Goal: Transaction & Acquisition: Book appointment/travel/reservation

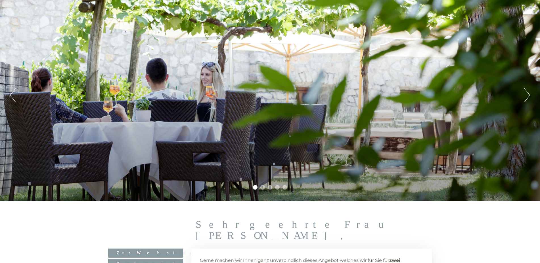
scroll to position [57, 0]
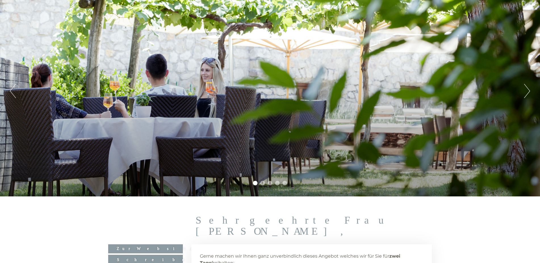
click at [529, 89] on button "Next" at bounding box center [527, 91] width 6 height 14
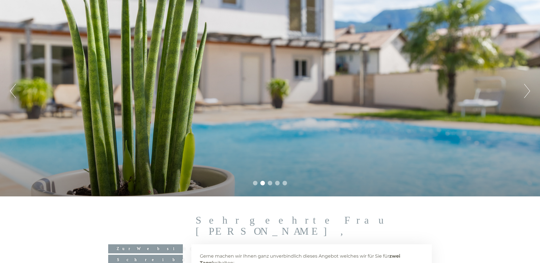
click at [529, 89] on button "Next" at bounding box center [527, 91] width 6 height 14
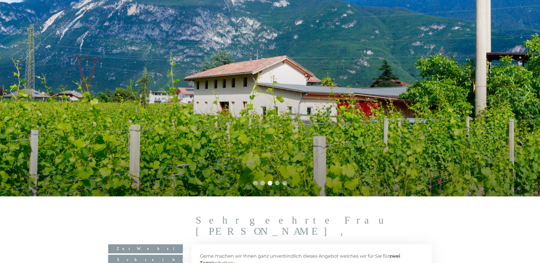
click at [529, 89] on button "Next" at bounding box center [527, 91] width 6 height 14
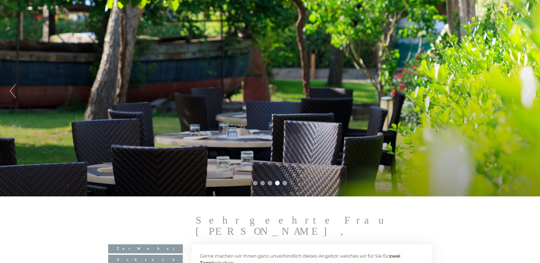
click at [529, 89] on button "Next" at bounding box center [527, 91] width 6 height 14
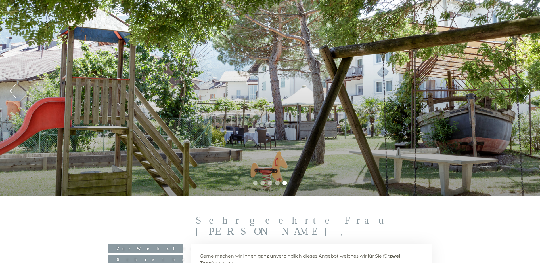
click at [528, 89] on button "Next" at bounding box center [527, 91] width 6 height 14
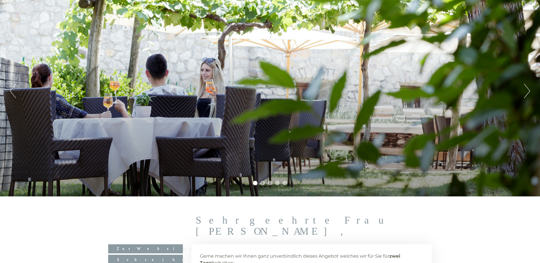
click at [528, 89] on button "Next" at bounding box center [527, 91] width 6 height 14
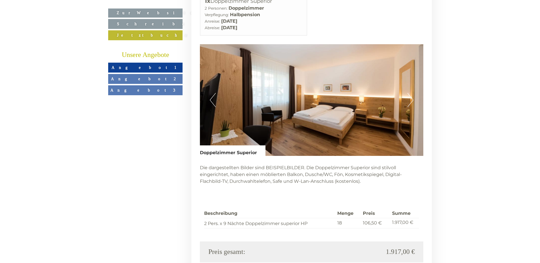
scroll to position [1050, 0]
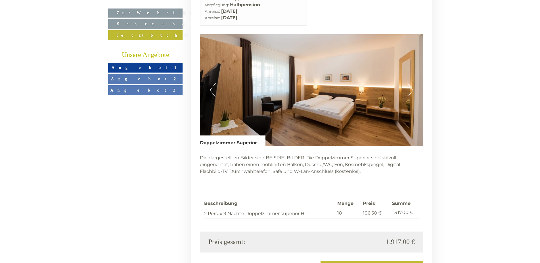
click at [410, 83] on button "Next" at bounding box center [410, 90] width 6 height 14
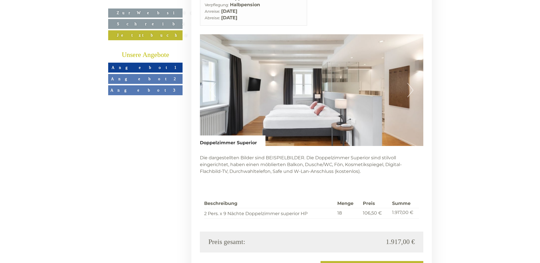
click at [410, 83] on button "Next" at bounding box center [410, 90] width 6 height 14
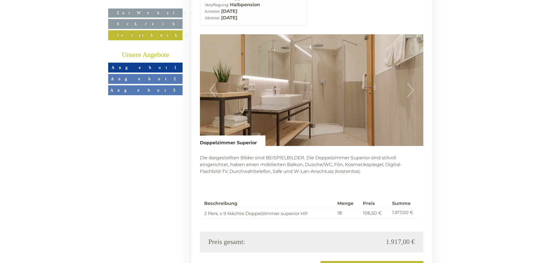
click at [410, 83] on button "Next" at bounding box center [410, 90] width 6 height 14
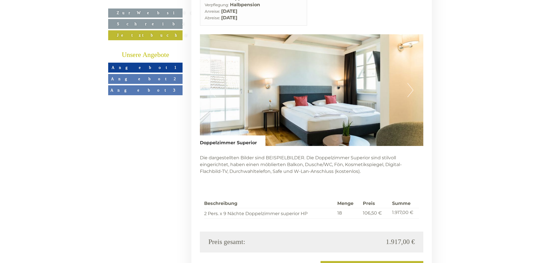
click at [410, 83] on button "Next" at bounding box center [410, 90] width 6 height 14
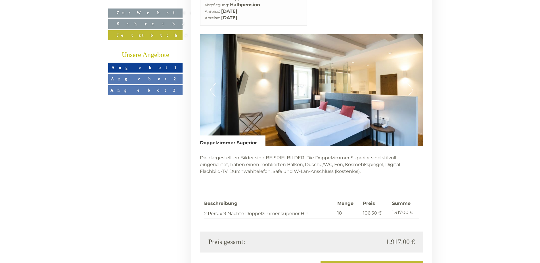
click at [410, 83] on button "Next" at bounding box center [410, 90] width 6 height 14
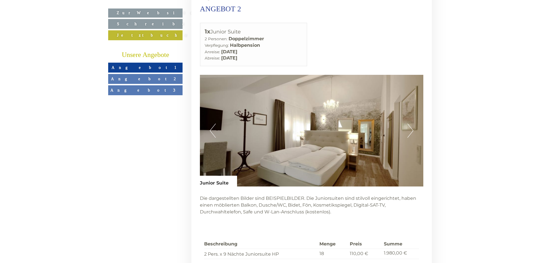
scroll to position [1390, 0]
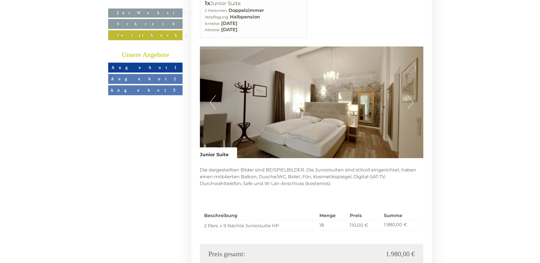
click at [410, 95] on button "Next" at bounding box center [410, 102] width 6 height 14
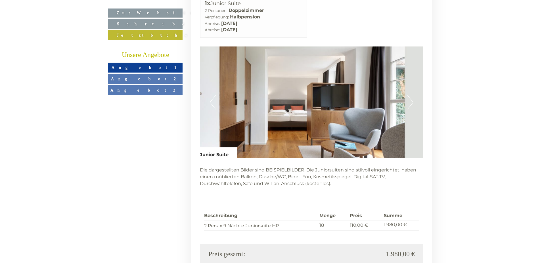
click at [410, 95] on button "Next" at bounding box center [410, 102] width 6 height 14
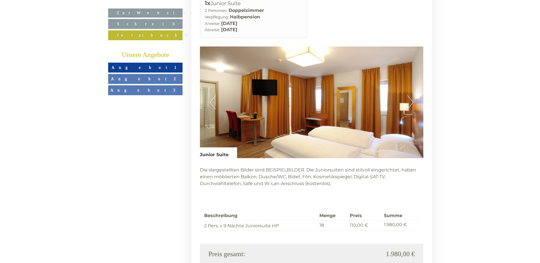
click at [410, 95] on button "Next" at bounding box center [410, 102] width 6 height 14
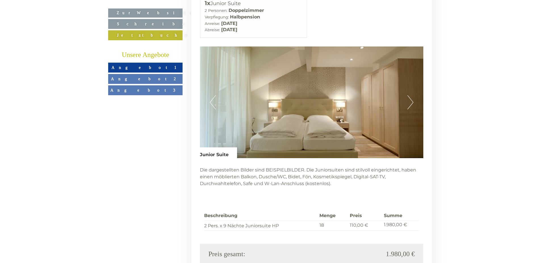
click at [410, 95] on button "Next" at bounding box center [410, 102] width 6 height 14
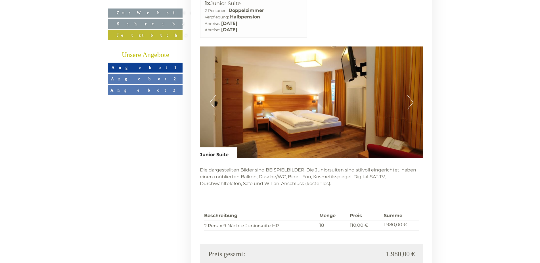
click at [410, 95] on button "Next" at bounding box center [410, 102] width 6 height 14
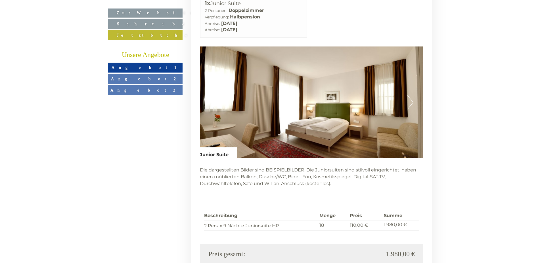
click at [410, 95] on button "Next" at bounding box center [410, 102] width 6 height 14
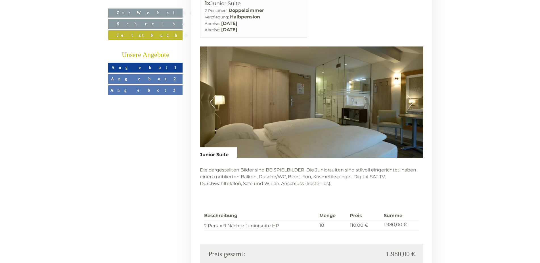
click at [410, 95] on button "Next" at bounding box center [410, 102] width 6 height 14
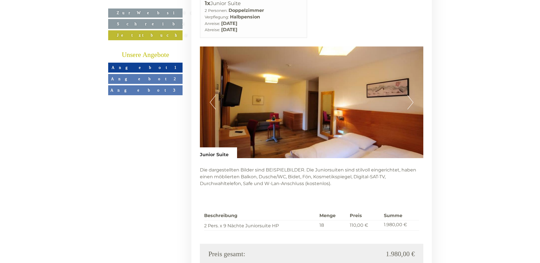
click at [410, 95] on button "Next" at bounding box center [410, 102] width 6 height 14
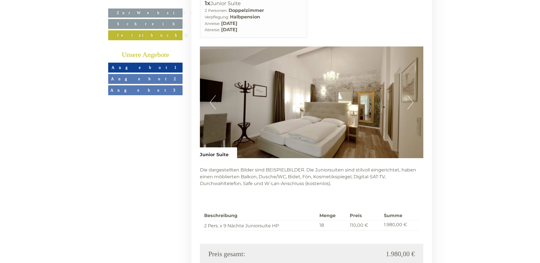
click at [410, 95] on button "Next" at bounding box center [410, 102] width 6 height 14
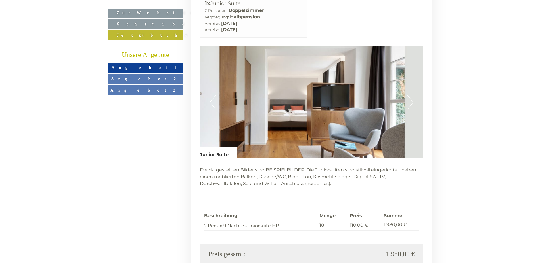
click at [410, 95] on button "Next" at bounding box center [410, 102] width 6 height 14
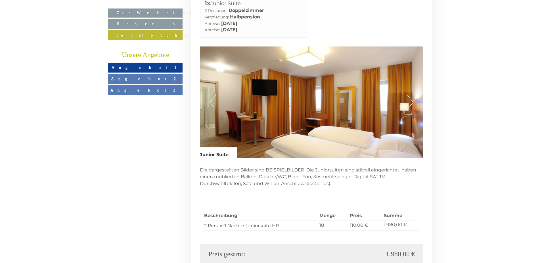
click at [409, 95] on button "Next" at bounding box center [410, 102] width 6 height 14
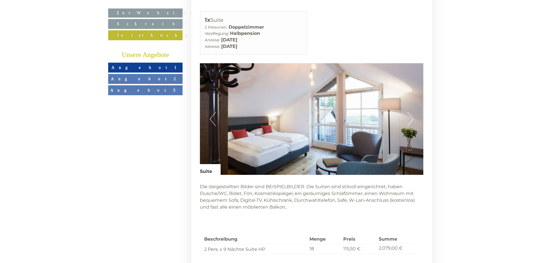
scroll to position [1731, 0]
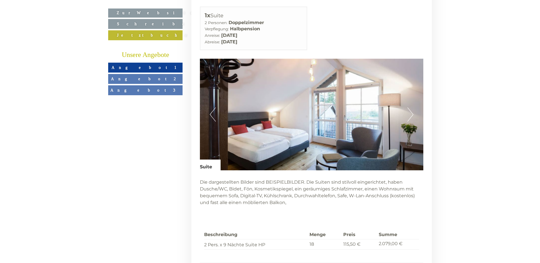
click at [413, 103] on img at bounding box center [312, 115] width 224 height 112
click at [411, 108] on button "Next" at bounding box center [410, 115] width 6 height 14
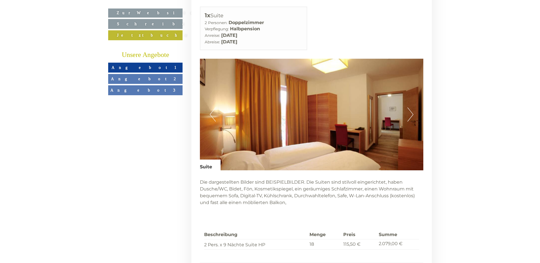
click at [411, 108] on button "Next" at bounding box center [410, 115] width 6 height 14
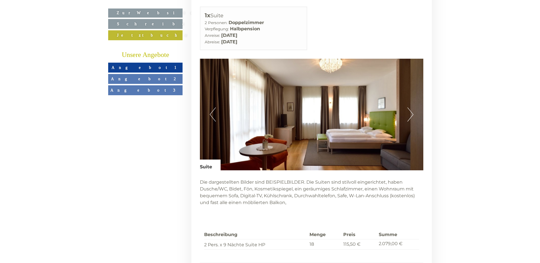
click at [411, 108] on button "Next" at bounding box center [410, 115] width 6 height 14
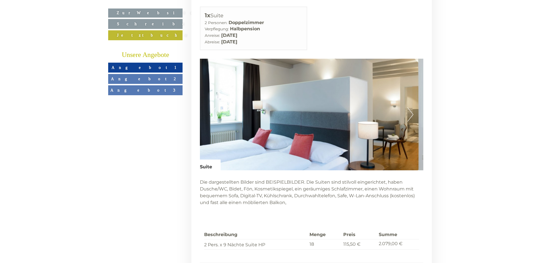
click at [411, 108] on button "Next" at bounding box center [410, 115] width 6 height 14
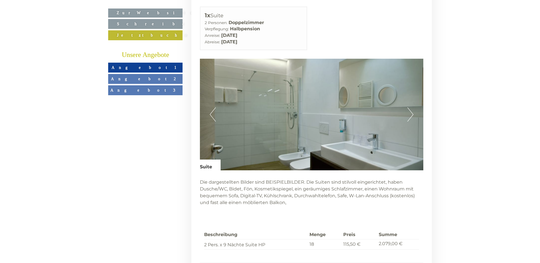
click at [411, 108] on button "Next" at bounding box center [410, 115] width 6 height 14
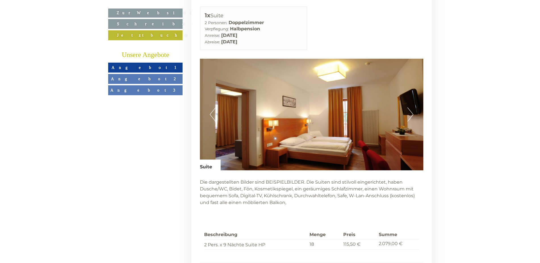
click at [411, 108] on button "Next" at bounding box center [410, 115] width 6 height 14
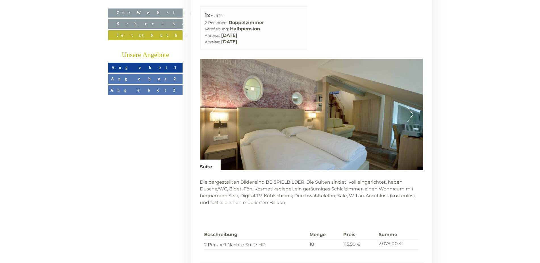
click at [411, 108] on button "Next" at bounding box center [410, 115] width 6 height 14
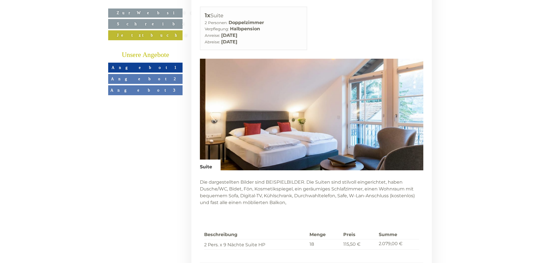
click at [411, 108] on button "Next" at bounding box center [410, 115] width 6 height 14
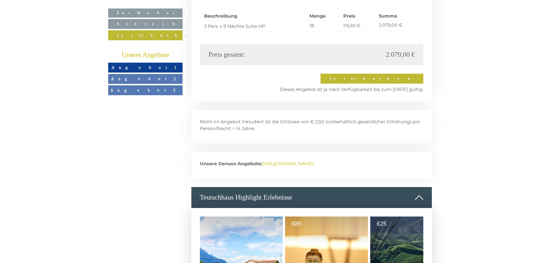
scroll to position [1958, 0]
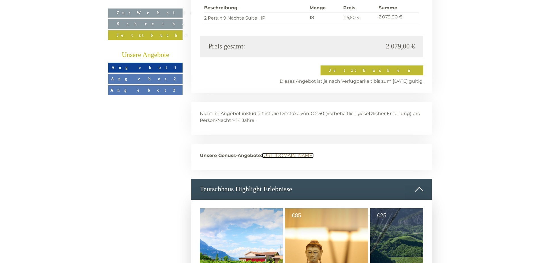
click at [314, 153] on link "[URL][DOMAIN_NAME]" at bounding box center [288, 155] width 52 height 5
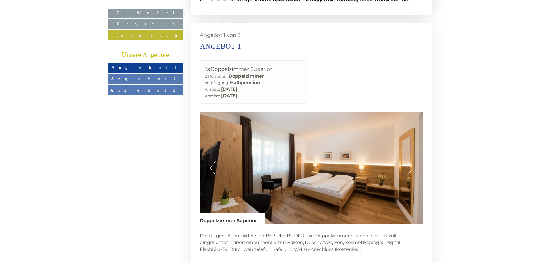
scroll to position [965, 0]
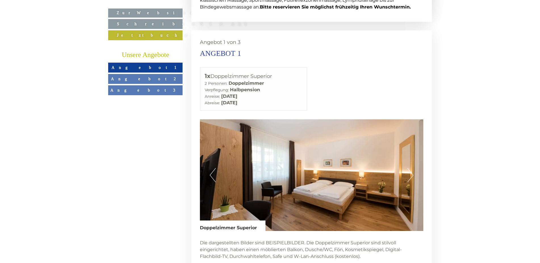
click at [412, 168] on button "Next" at bounding box center [410, 175] width 6 height 14
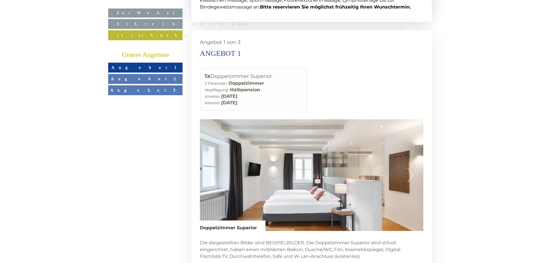
click at [412, 168] on button "Next" at bounding box center [410, 175] width 6 height 14
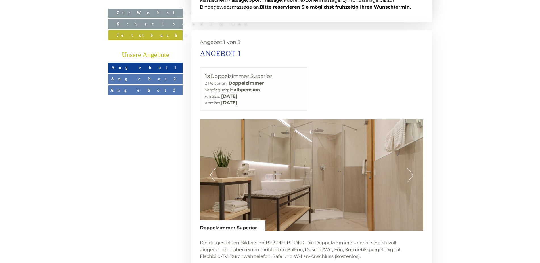
click at [412, 168] on button "Next" at bounding box center [410, 175] width 6 height 14
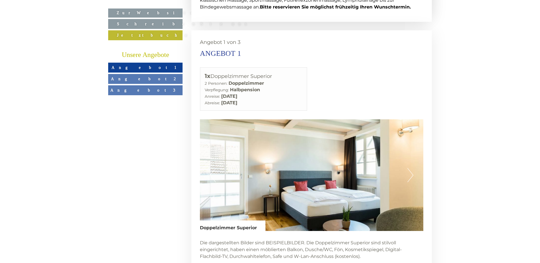
click at [412, 168] on button "Next" at bounding box center [410, 175] width 6 height 14
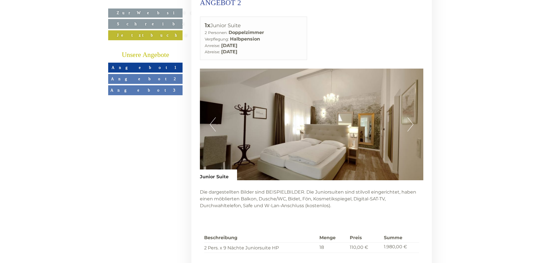
scroll to position [1334, 0]
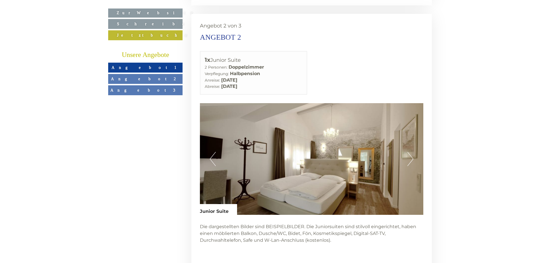
click at [413, 152] on button "Next" at bounding box center [410, 159] width 6 height 14
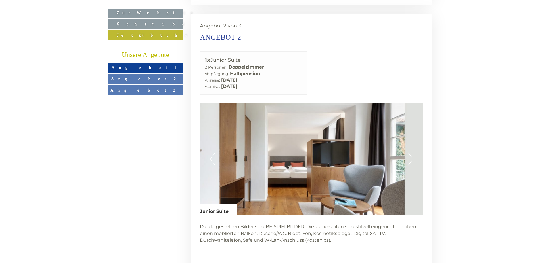
click at [413, 152] on button "Next" at bounding box center [410, 159] width 6 height 14
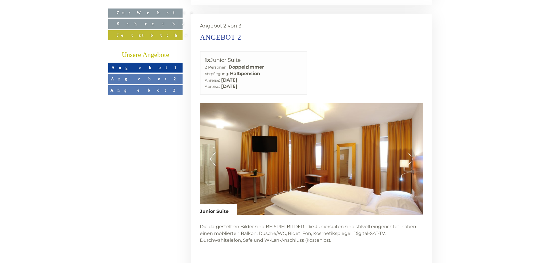
click at [413, 152] on button "Next" at bounding box center [410, 159] width 6 height 14
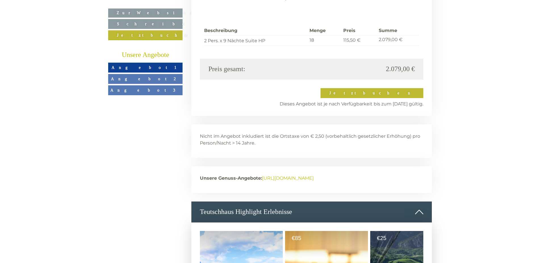
scroll to position [1958, 0]
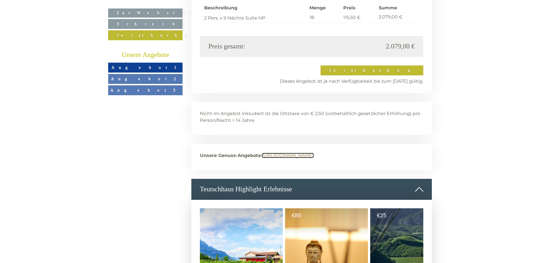
click at [314, 153] on link "[URL][DOMAIN_NAME]" at bounding box center [288, 155] width 52 height 5
